Goal: Task Accomplishment & Management: Use online tool/utility

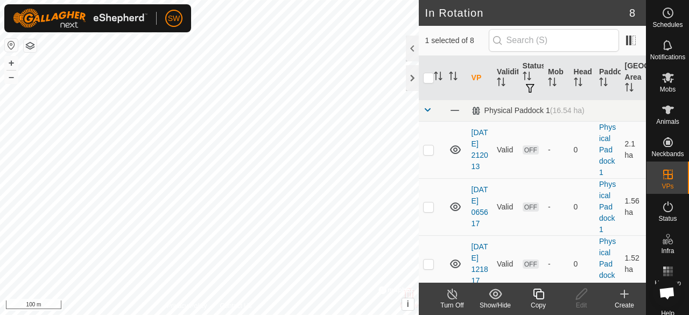
checkbox input "true"
checkbox input "false"
click at [425, 110] on span at bounding box center [427, 109] width 9 height 9
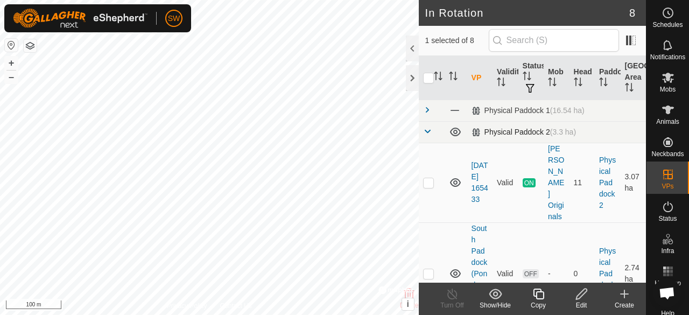
click at [425, 128] on span at bounding box center [427, 131] width 9 height 9
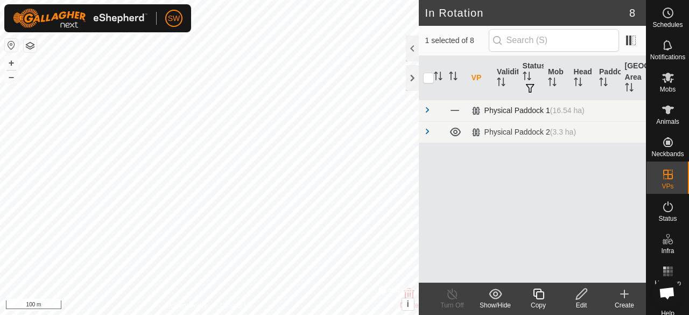
click at [428, 105] on span at bounding box center [427, 109] width 9 height 9
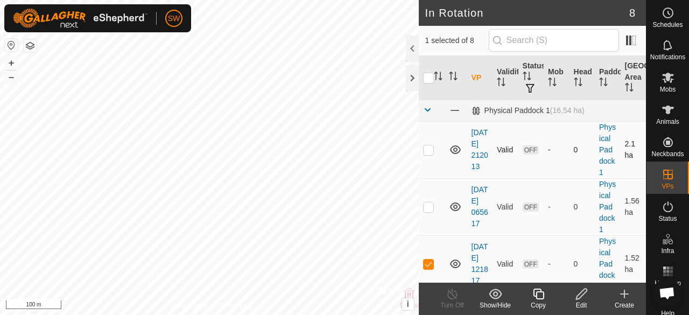
click at [428, 154] on p-checkbox at bounding box center [428, 149] width 11 height 9
checkbox input "true"
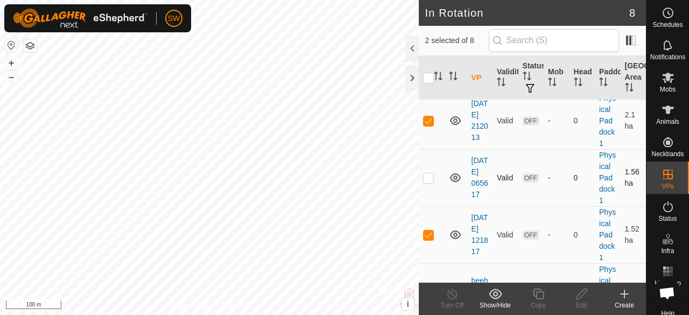
scroll to position [29, 0]
click at [428, 239] on p-checkbox at bounding box center [428, 235] width 11 height 9
checkbox input "true"
click at [429, 197] on td at bounding box center [432, 178] width 26 height 57
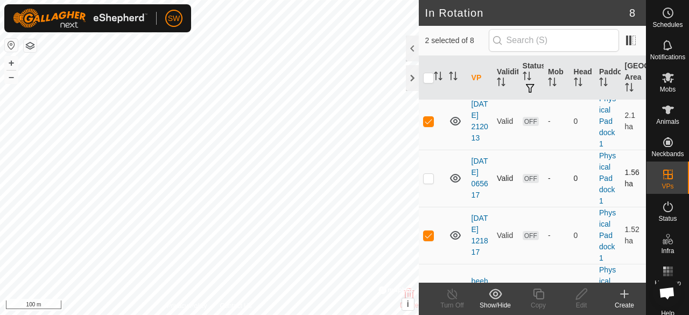
checkbox input "true"
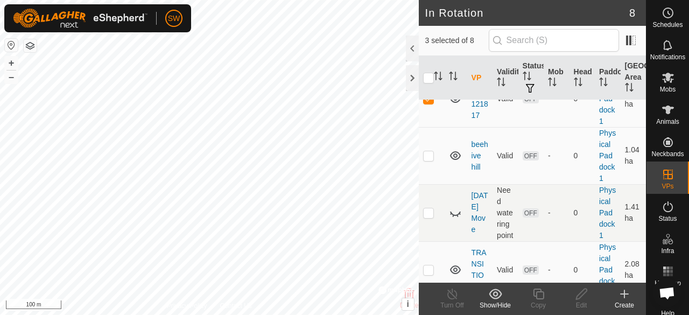
scroll to position [166, 0]
click at [429, 159] on p-checkbox at bounding box center [428, 155] width 11 height 9
checkbox input "true"
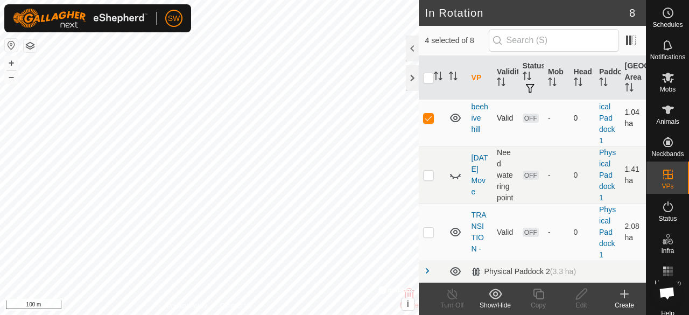
scroll to position [250, 0]
click at [428, 171] on p-checkbox at bounding box center [428, 175] width 11 height 9
checkbox input "true"
click at [461, 169] on icon at bounding box center [455, 174] width 13 height 13
click at [448, 195] on td at bounding box center [455, 174] width 23 height 57
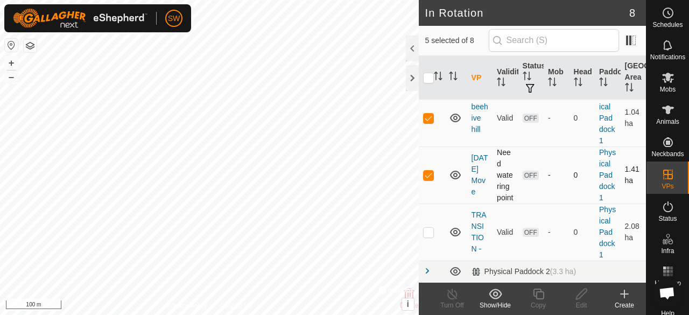
scroll to position [257, 0]
click at [429, 231] on p-checkbox at bounding box center [428, 232] width 11 height 9
checkbox input "true"
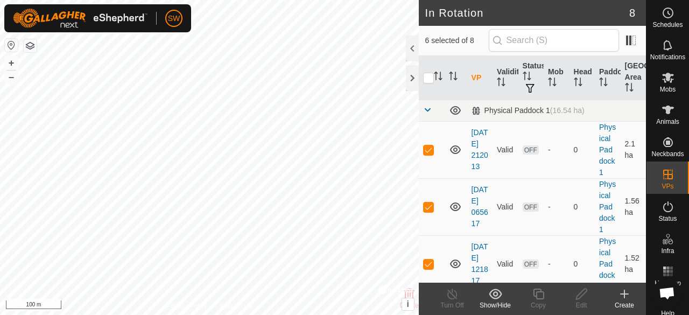
click at [493, 293] on icon at bounding box center [495, 293] width 13 height 10
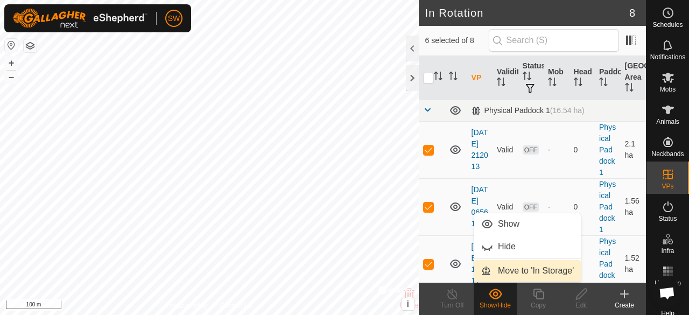
click at [518, 271] on link "Move to 'In Storage'" at bounding box center [527, 271] width 107 height 22
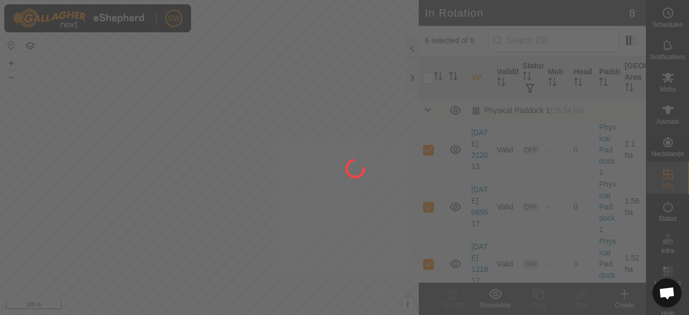
checkbox input "false"
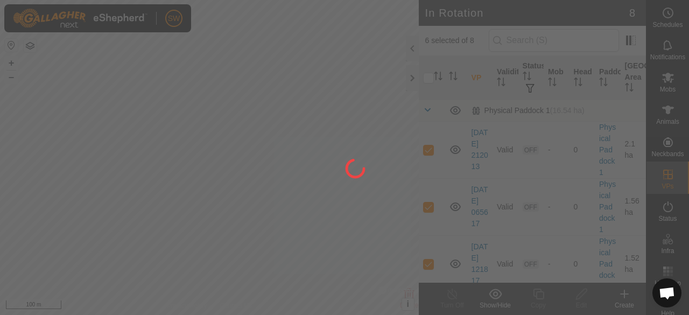
checkbox input "false"
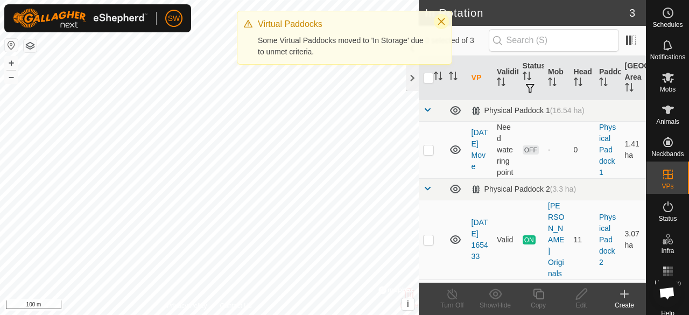
click at [440, 20] on icon "Close" at bounding box center [441, 21] width 7 height 7
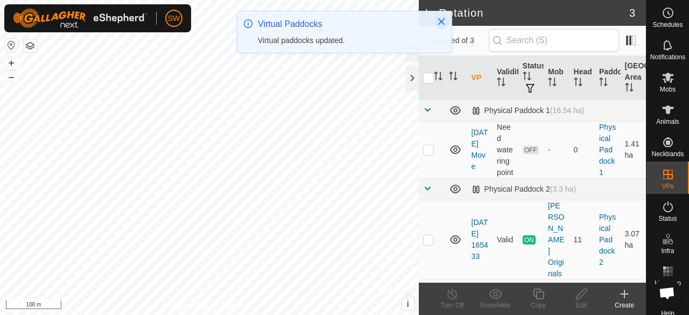
click at [439, 23] on icon "Close" at bounding box center [441, 21] width 7 height 7
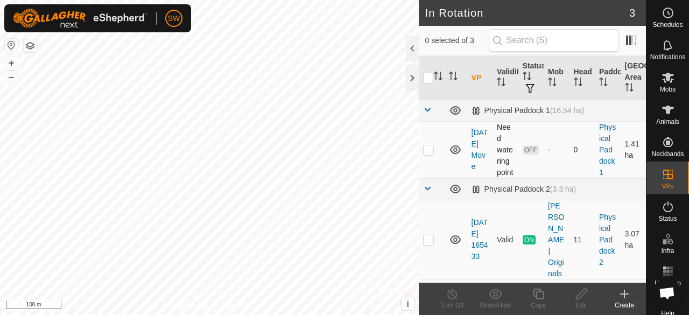
click at [452, 156] on icon at bounding box center [455, 149] width 13 height 13
click at [452, 153] on icon at bounding box center [455, 151] width 11 height 4
click at [433, 154] on p-checkbox at bounding box center [428, 149] width 11 height 9
click at [497, 298] on icon at bounding box center [495, 293] width 13 height 10
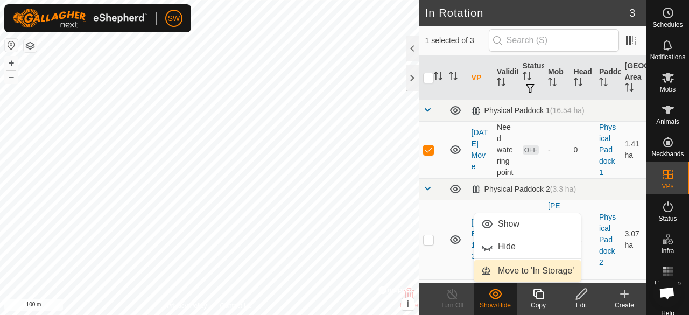
click at [517, 275] on link "Move to 'In Storage'" at bounding box center [527, 271] width 107 height 22
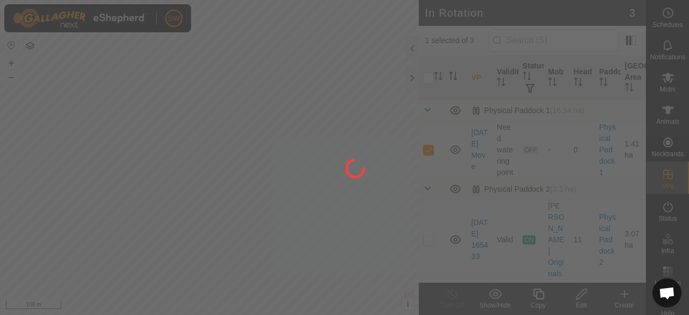
checkbox input "false"
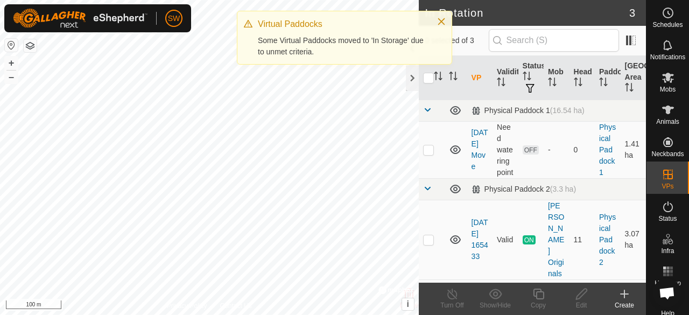
click at [431, 18] on div at bounding box center [437, 23] width 15 height 11
click at [439, 19] on icon "Close" at bounding box center [441, 21] width 7 height 7
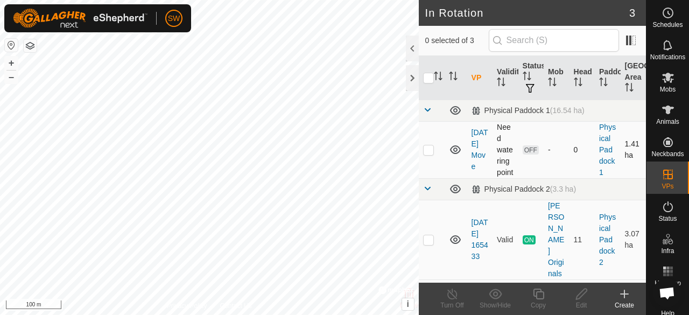
click at [426, 154] on p-checkbox at bounding box center [428, 149] width 11 height 9
checkbox input "true"
click at [583, 297] on div "SW Schedules Notifications Mobs Animals Neckbands VPs Status Infra Heatmap Help…" at bounding box center [344, 157] width 689 height 315
click at [585, 300] on icon at bounding box center [581, 293] width 13 height 13
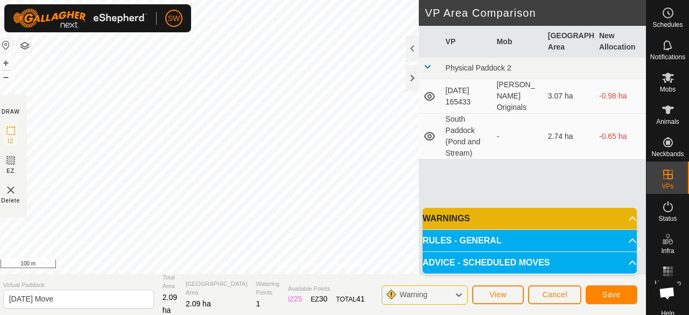
click at [463, 221] on p-accordion-header "WARNINGS" at bounding box center [529, 219] width 214 height 22
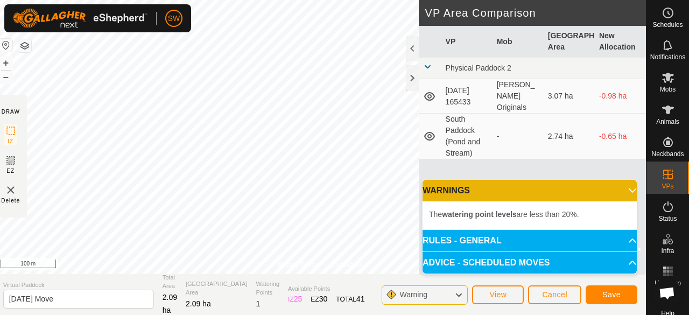
click at [483, 238] on p-accordion-header "RULES - GENERAL" at bounding box center [529, 241] width 214 height 22
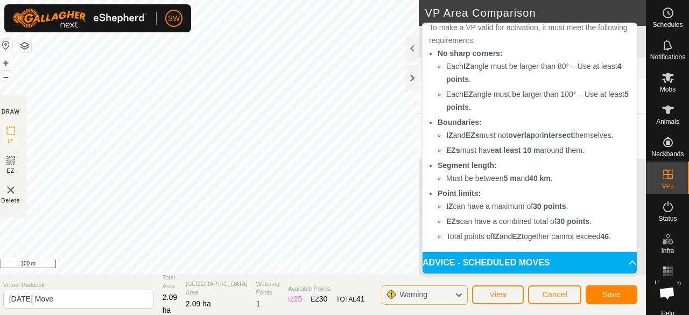
scroll to position [92, 0]
click at [598, 290] on button "Save" at bounding box center [611, 294] width 52 height 19
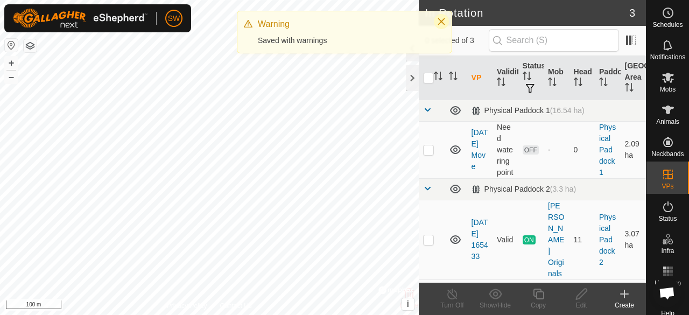
click at [441, 22] on icon "Close" at bounding box center [441, 21] width 7 height 7
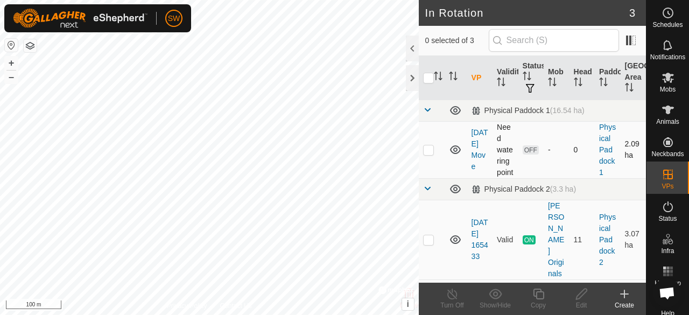
click at [428, 154] on p-checkbox at bounding box center [428, 149] width 11 height 9
click at [503, 306] on div "Show/Hide" at bounding box center [495, 305] width 43 height 10
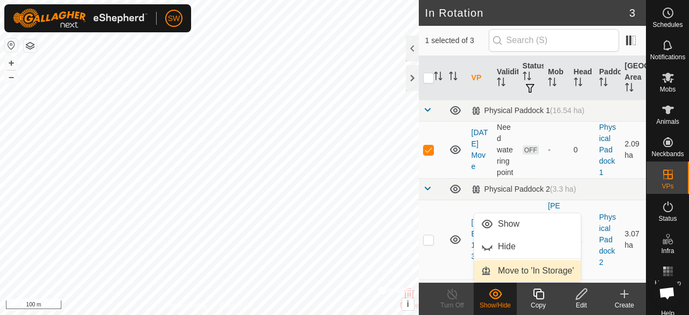
click at [519, 266] on link "Move to 'In Storage'" at bounding box center [527, 271] width 107 height 22
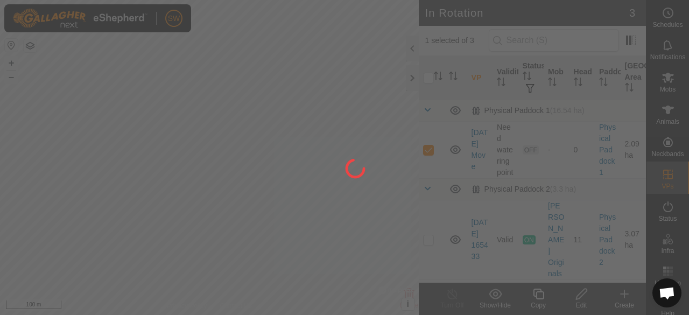
checkbox input "false"
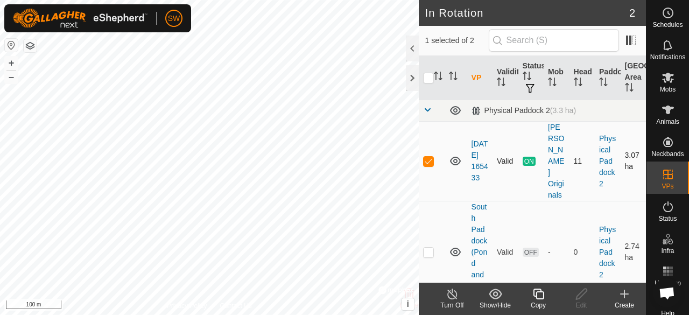
click at [429, 157] on p-checkbox at bounding box center [428, 161] width 11 height 9
checkbox input "false"
checkbox input "true"
checkbox input "false"
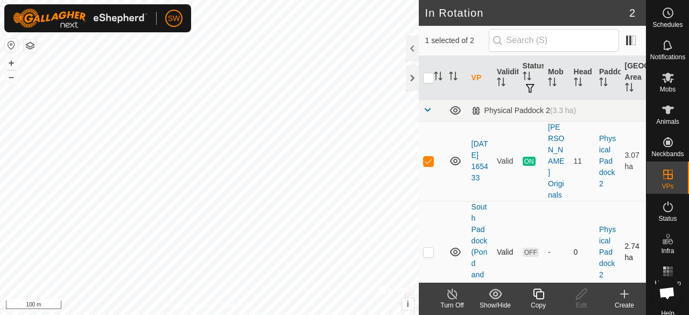
click at [456, 248] on icon at bounding box center [455, 252] width 11 height 9
click at [456, 245] on icon at bounding box center [455, 251] width 13 height 13
click at [456, 248] on icon at bounding box center [455, 252] width 11 height 9
click at [456, 245] on icon at bounding box center [455, 251] width 13 height 13
click at [456, 248] on icon at bounding box center [455, 252] width 11 height 9
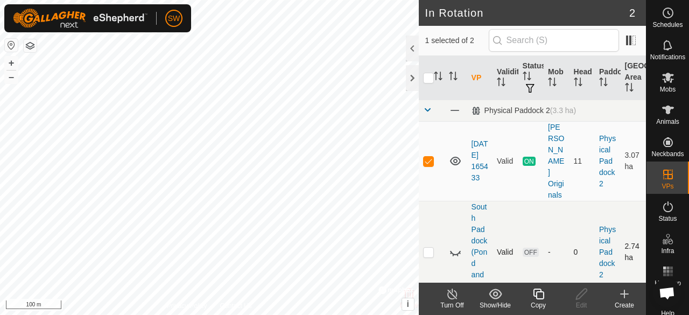
click at [456, 245] on icon at bounding box center [455, 251] width 13 height 13
click at [427, 157] on p-checkbox at bounding box center [428, 161] width 11 height 9
checkbox input "false"
click at [456, 154] on icon at bounding box center [455, 160] width 13 height 13
click at [432, 248] on p-checkbox at bounding box center [428, 252] width 11 height 9
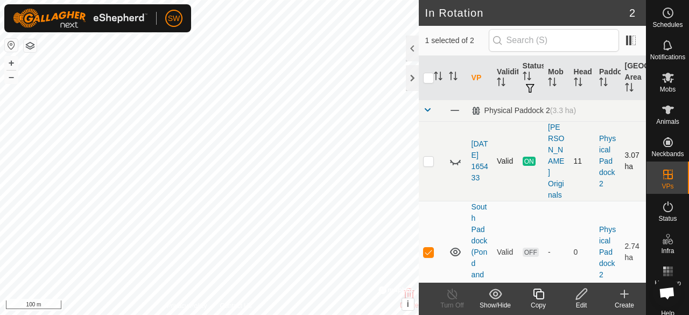
click at [493, 296] on icon at bounding box center [495, 293] width 13 height 13
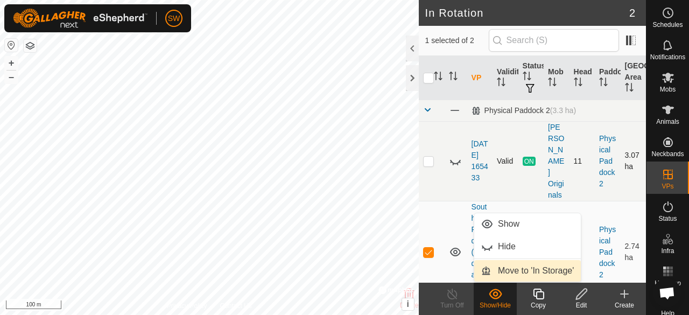
click at [511, 266] on link "Move to 'In Storage'" at bounding box center [527, 271] width 107 height 22
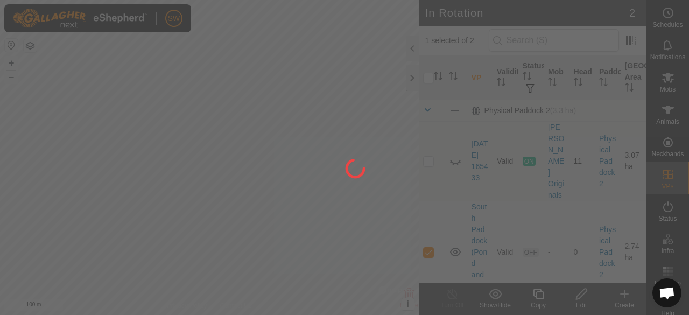
checkbox input "false"
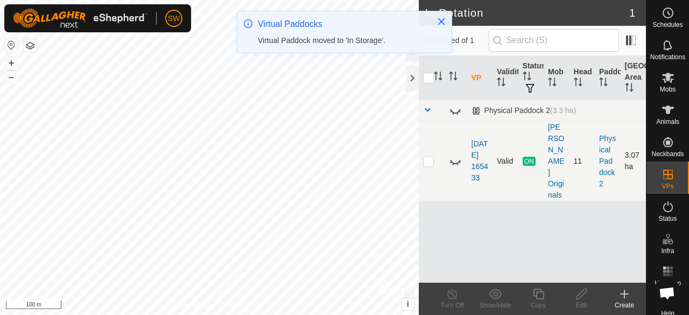
click at [433, 157] on p-checkbox at bounding box center [428, 161] width 11 height 9
checkbox input "true"
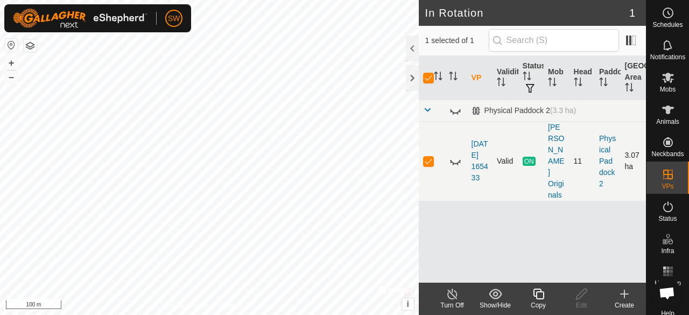
click at [448, 150] on td at bounding box center [455, 161] width 23 height 80
click at [455, 154] on icon at bounding box center [455, 160] width 13 height 13
click at [468, 218] on div "VP Validity Status Mob Head Paddock Grazing Area Physical Paddock 2 (3.3 ha) [D…" at bounding box center [532, 169] width 227 height 227
click at [617, 295] on create-svg-icon at bounding box center [624, 293] width 43 height 13
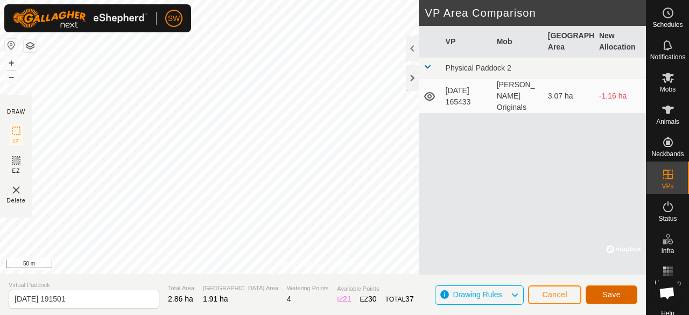
click at [616, 292] on span "Save" at bounding box center [611, 294] width 18 height 9
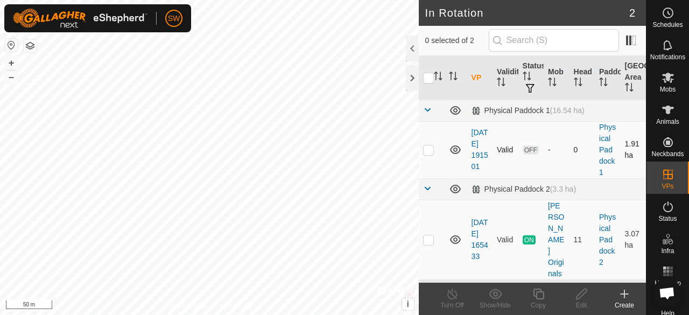
click at [429, 149] on p-checkbox at bounding box center [428, 149] width 11 height 9
checkbox input "false"
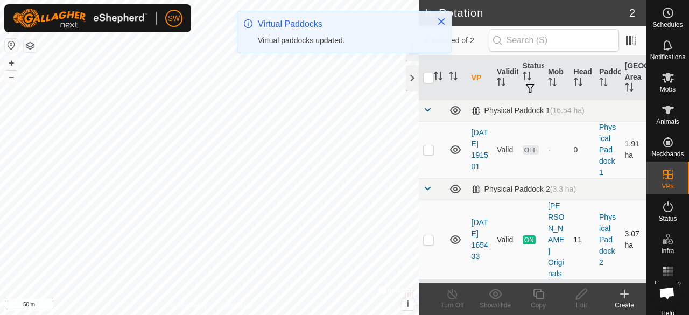
click at [430, 235] on p-checkbox at bounding box center [428, 239] width 11 height 9
checkbox input "true"
click at [433, 152] on p-checkbox at bounding box center [428, 149] width 11 height 9
checkbox input "true"
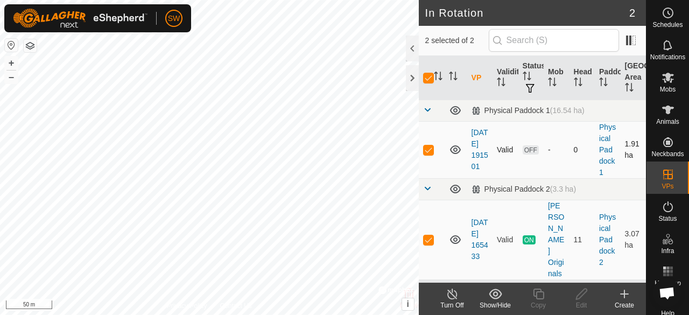
click at [428, 147] on p-checkbox at bounding box center [428, 149] width 11 height 9
checkbox input "false"
click at [428, 235] on p-checkbox at bounding box center [428, 239] width 11 height 9
checkbox input "false"
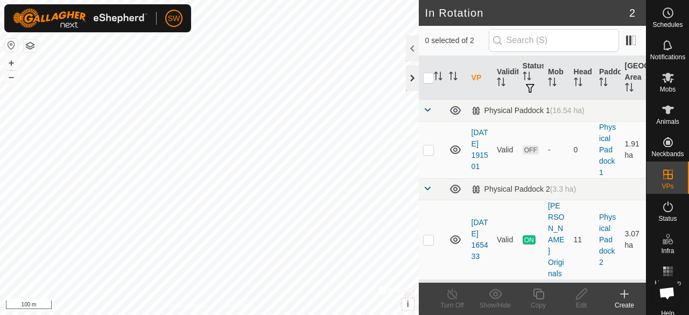
click at [412, 81] on div at bounding box center [412, 78] width 13 height 26
